Goal: Task Accomplishment & Management: Use online tool/utility

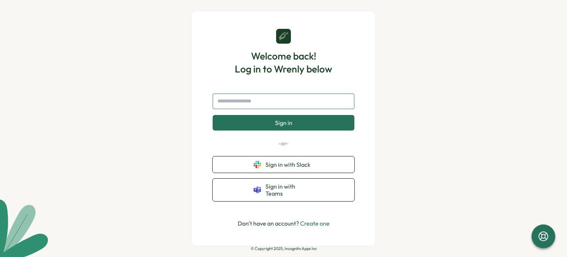
click at [252, 106] on input "text" at bounding box center [284, 101] width 142 height 16
type input "**********"
click at [282, 125] on span "Sign in" at bounding box center [283, 122] width 17 height 7
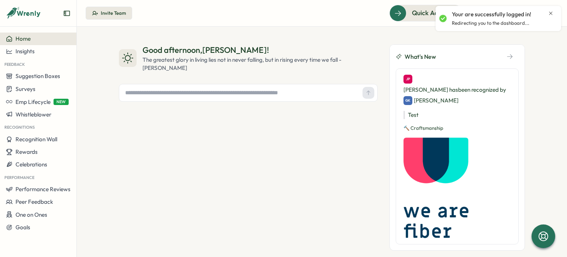
click at [551, 12] on icon "Close notification" at bounding box center [551, 13] width 6 height 6
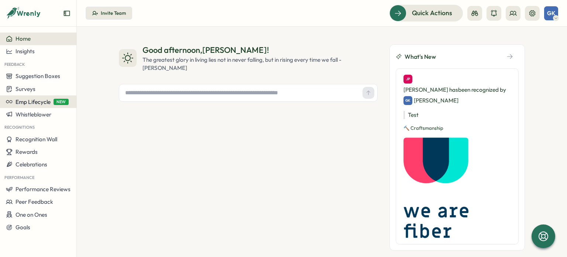
click at [40, 105] on span "Emp Lifecycle" at bounding box center [33, 101] width 35 height 7
click at [93, 104] on div "Create New" at bounding box center [100, 102] width 30 height 8
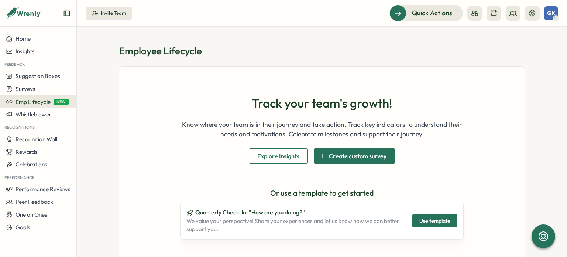
click at [299, 162] on button "Explore Insights" at bounding box center [278, 156] width 59 height 16
click at [43, 191] on span "Performance Reviews" at bounding box center [43, 188] width 55 height 7
click at [106, 203] on div "Create New Review" at bounding box center [110, 203] width 49 height 8
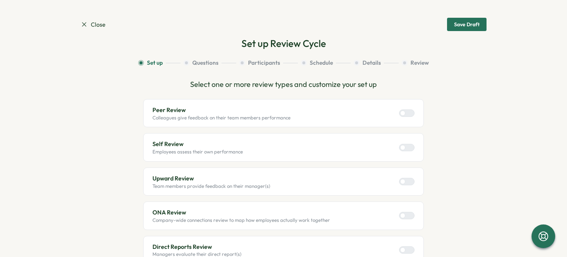
click at [406, 113] on div at bounding box center [409, 113] width 9 height 7
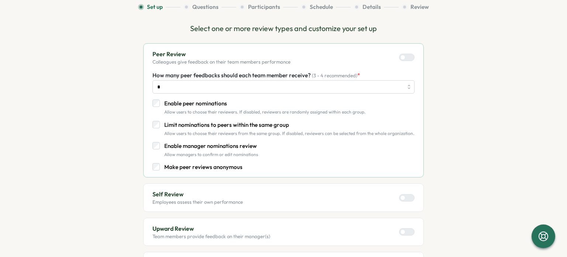
scroll to position [148, 0]
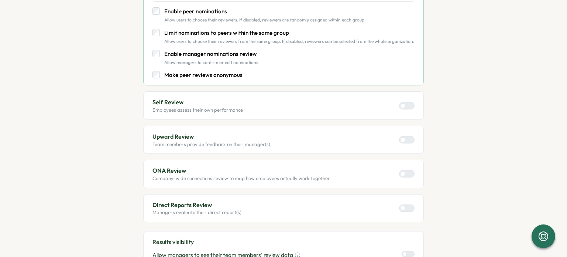
click at [396, 105] on div "Self Review Employees assess their own performance" at bounding box center [283, 105] width 262 height 16
click at [404, 109] on label at bounding box center [407, 105] width 16 height 7
click at [407, 101] on div "Self Review Employees assess their own performance" at bounding box center [283, 105] width 262 height 16
click at [405, 107] on div at bounding box center [409, 105] width 9 height 7
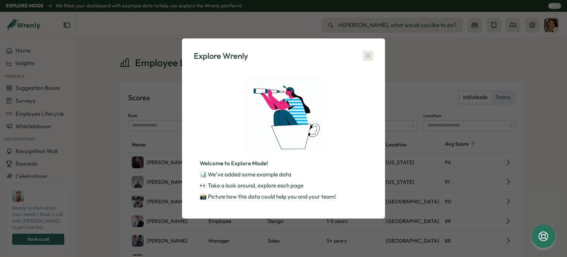
click at [371, 60] on button "button" at bounding box center [368, 56] width 10 height 10
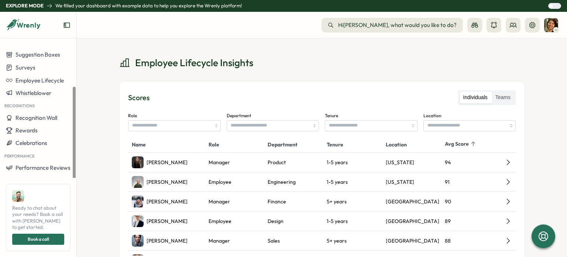
scroll to position [61, 0]
